Goal: Navigation & Orientation: Go to known website

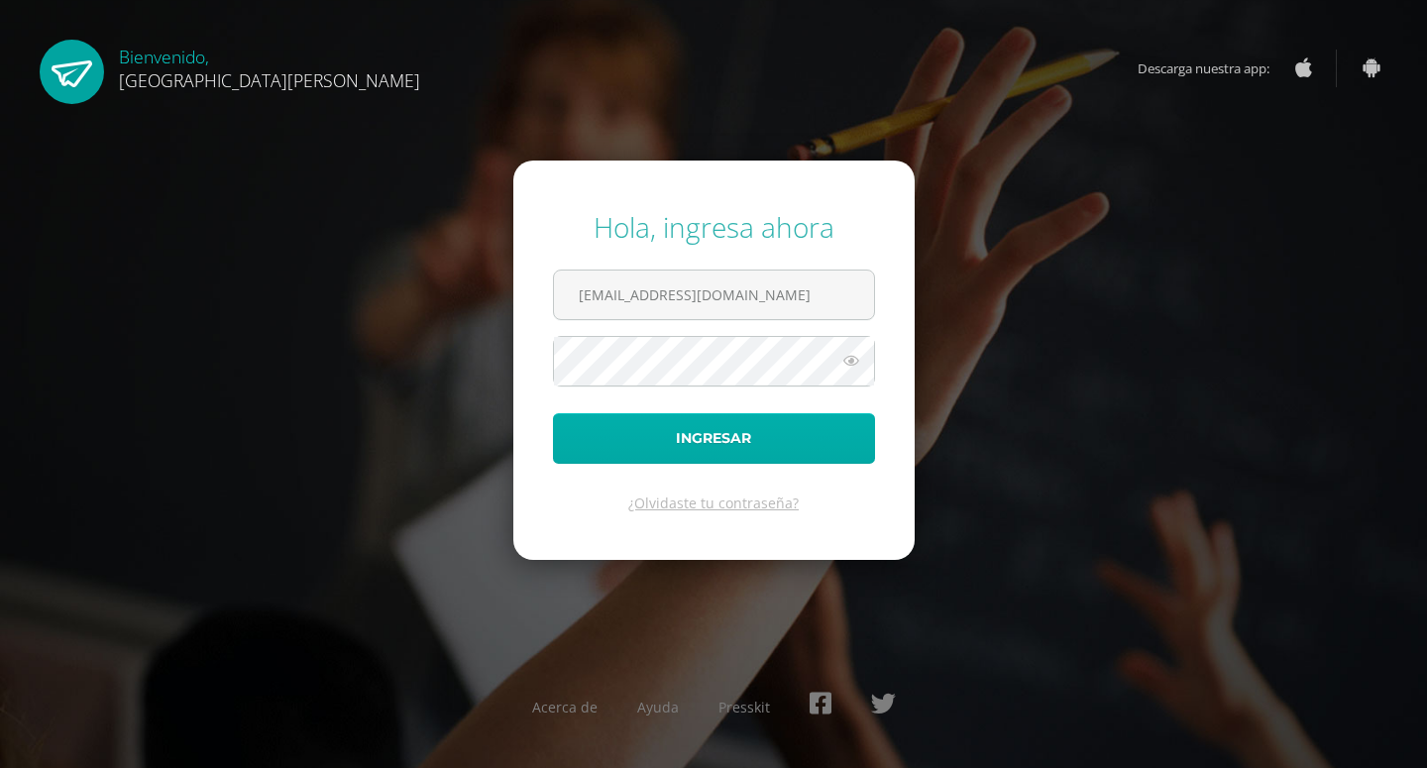
type input "[EMAIL_ADDRESS][DOMAIN_NAME]"
click at [687, 439] on button "Ingresar" at bounding box center [714, 438] width 322 height 51
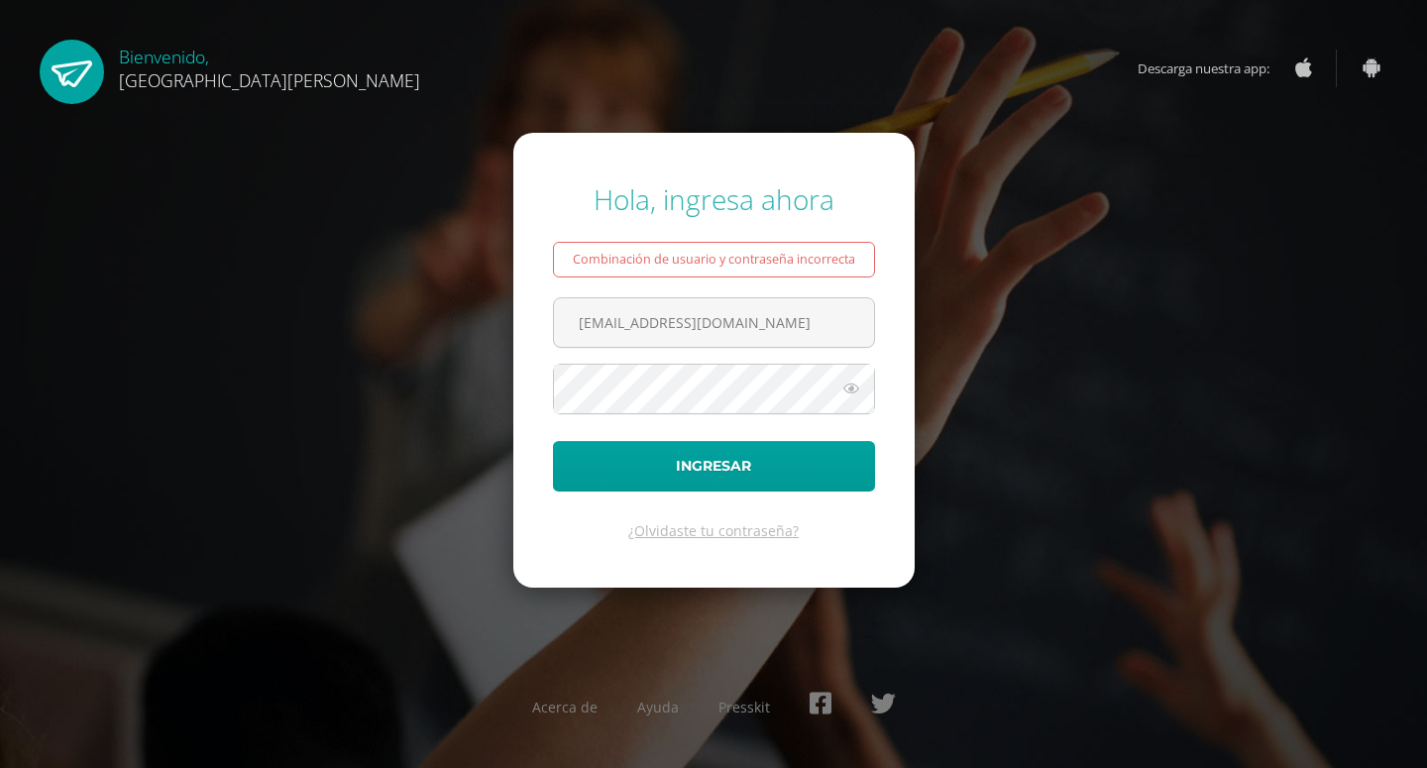
click at [853, 390] on icon at bounding box center [851, 389] width 26 height 24
click at [833, 341] on input "[EMAIL_ADDRESS][DOMAIN_NAME]" at bounding box center [714, 322] width 320 height 49
click at [735, 322] on input "[EMAIL_ADDRESS][DOMAIN_NAME]" at bounding box center [714, 322] width 320 height 49
type input "[EMAIL_ADDRESS][DOMAIN_NAME]"
drag, startPoint x: 274, startPoint y: 62, endPoint x: 245, endPoint y: 120, distance: 64.7
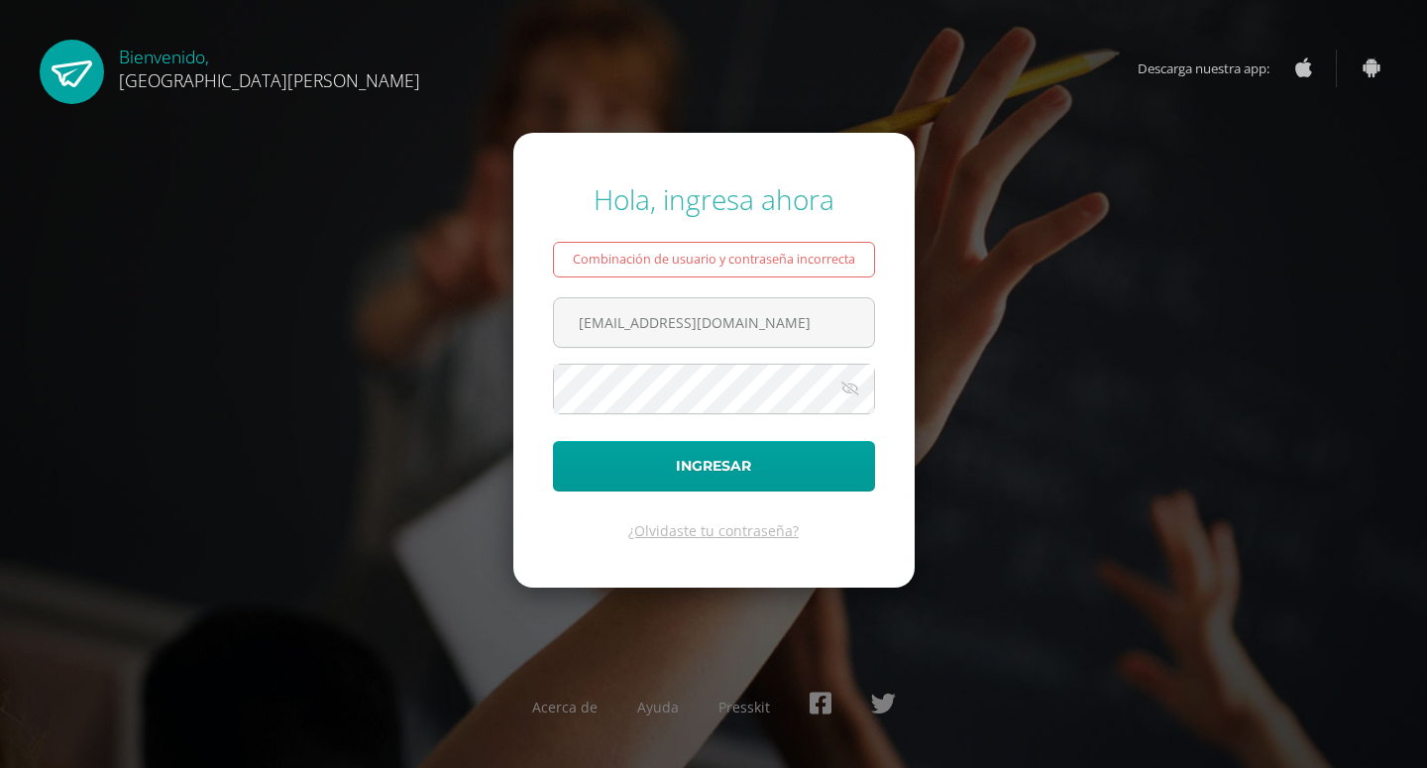
click at [425, 183] on div "Hola, ingresa ahora Combinación de usuario y contraseña incorrecta [EMAIL_ADDRE…" at bounding box center [713, 384] width 1443 height 768
drag, startPoint x: 117, startPoint y: 50, endPoint x: 334, endPoint y: 82, distance: 219.5
click at [334, 82] on body "Hola, ingresa ahora Combinación de usuario y contraseña incorrecta [EMAIL_ADDRE…" at bounding box center [713, 384] width 1427 height 768
click at [383, 138] on div "Hola, ingresa ahora Combinación de usuario y contraseña incorrecta [EMAIL_ADDRE…" at bounding box center [713, 384] width 1443 height 768
click at [947, 641] on div "Hola, ingresa ahora Combinación de usuario y contraseña incorrecta [EMAIL_ADDRE…" at bounding box center [713, 384] width 1443 height 768
